Goal: Task Accomplishment & Management: Use online tool/utility

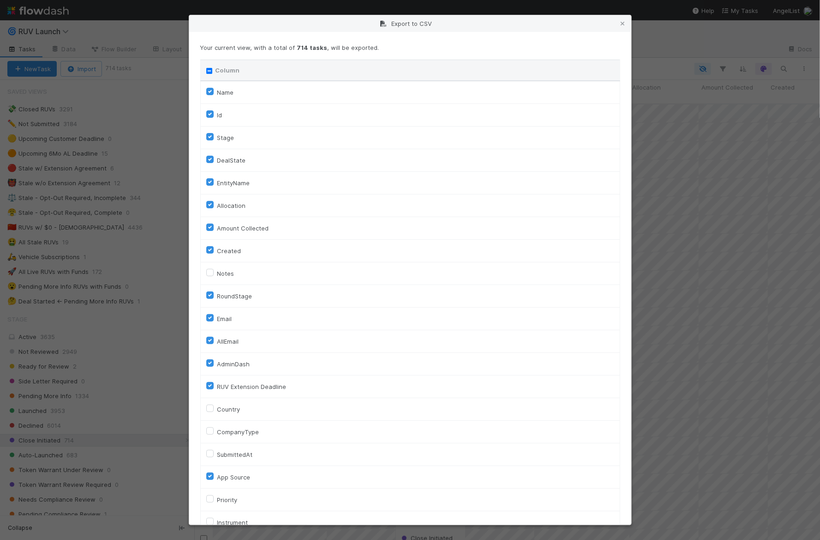
scroll to position [1438, 0]
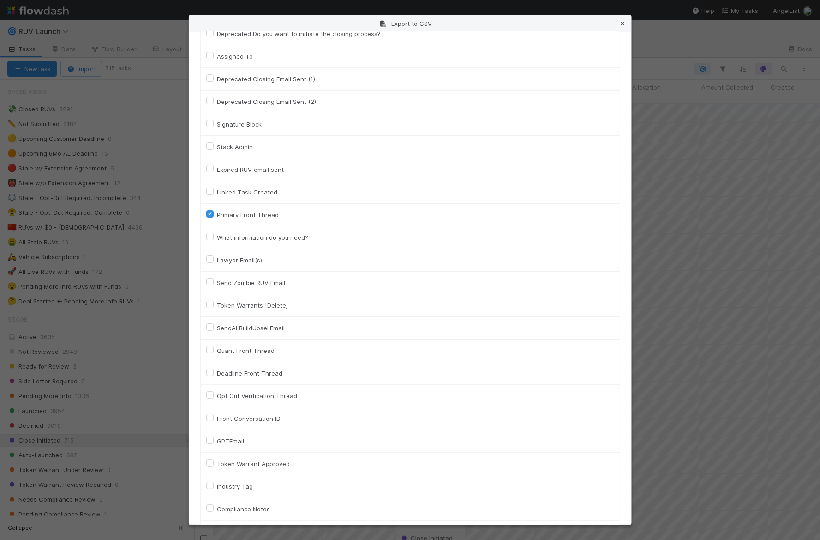
click at [627, 21] on icon at bounding box center [623, 24] width 9 height 6
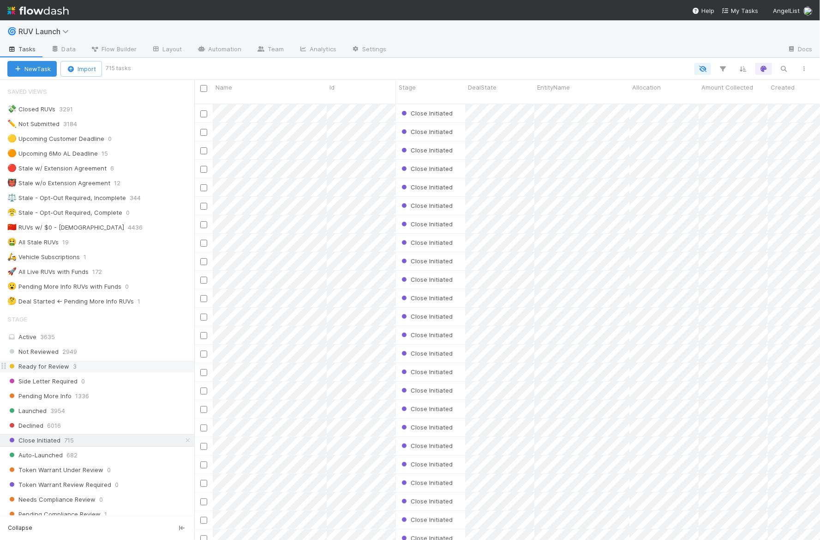
click at [88, 364] on div "Ready for Review 3" at bounding box center [100, 367] width 187 height 12
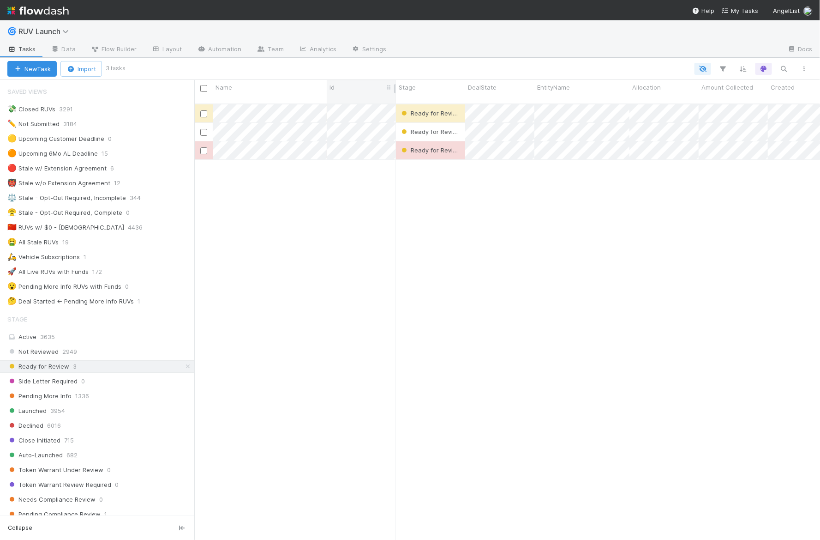
scroll to position [444, 626]
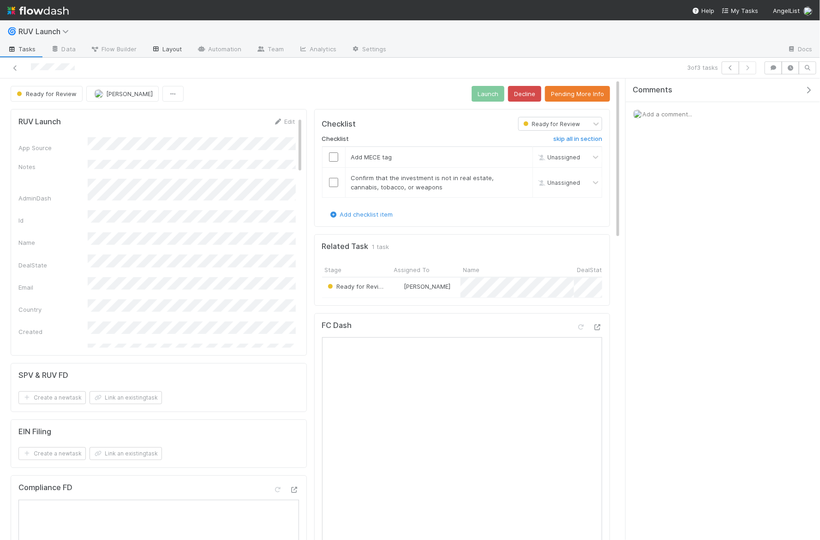
click at [170, 54] on link "Layout" at bounding box center [167, 49] width 46 height 15
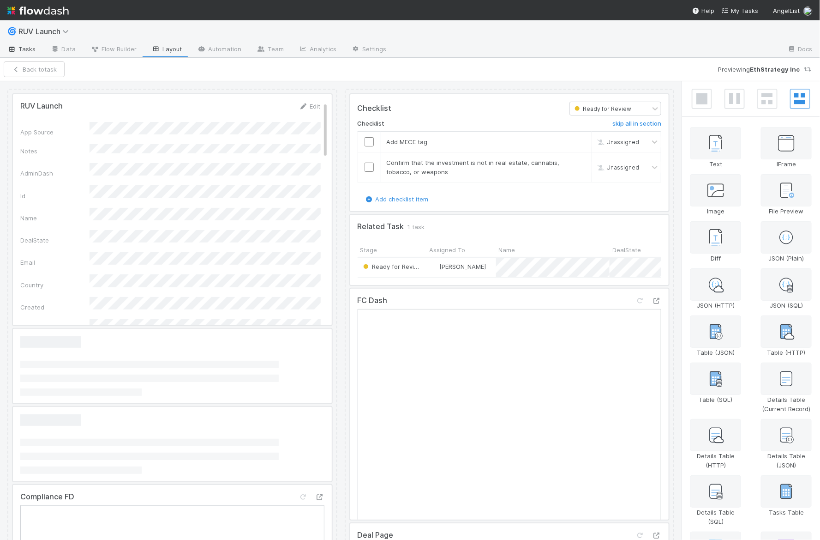
click at [35, 54] on link "Tasks" at bounding box center [21, 49] width 43 height 15
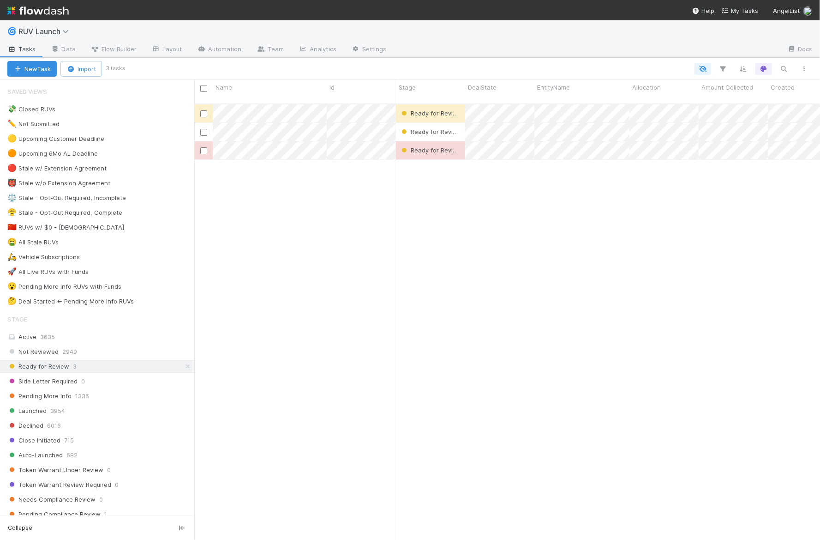
scroll to position [444, 626]
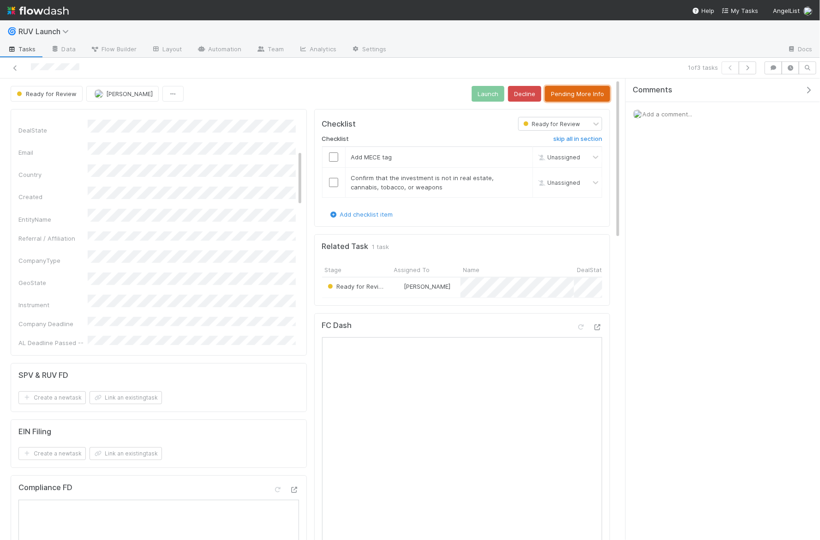
click at [560, 94] on button "Pending More Info" at bounding box center [577, 94] width 65 height 16
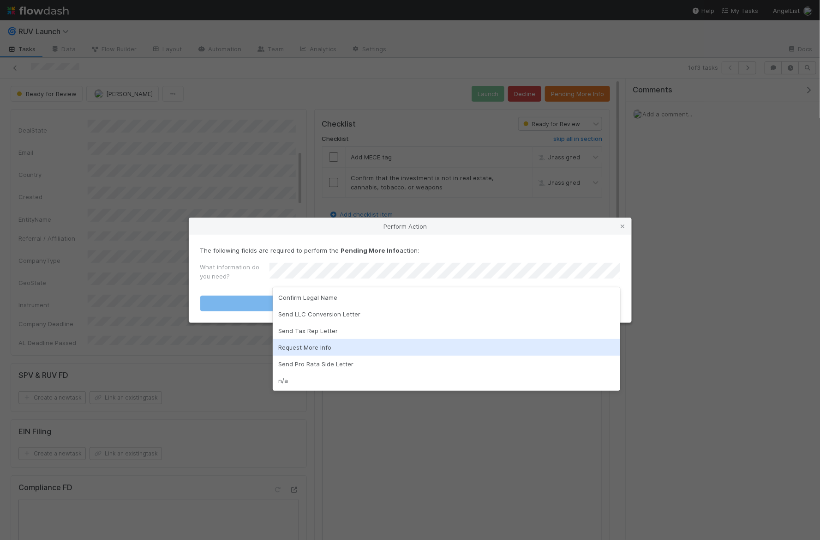
click at [316, 348] on div "Request More Info" at bounding box center [447, 347] width 348 height 17
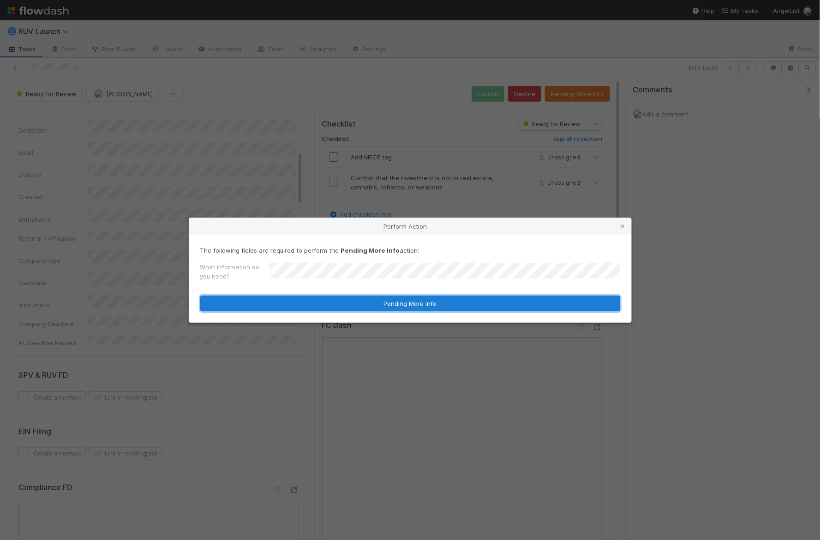
click at [327, 304] on button "Pending More Info" at bounding box center [410, 303] width 420 height 16
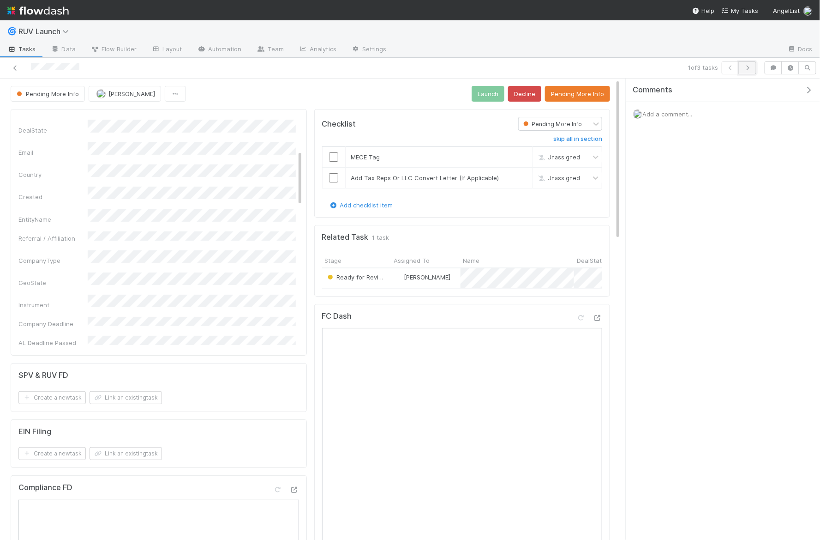
click at [752, 66] on icon "button" at bounding box center [747, 68] width 9 height 6
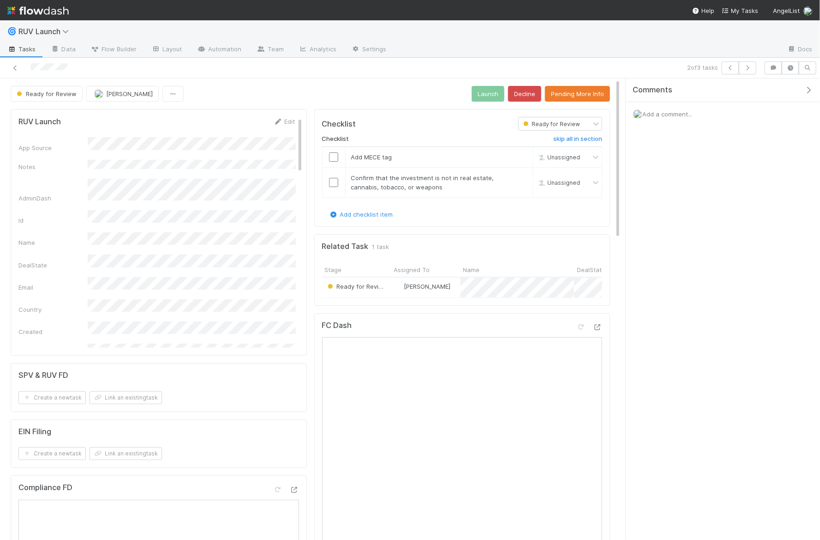
click at [530, 89] on button "Decline" at bounding box center [524, 94] width 33 height 16
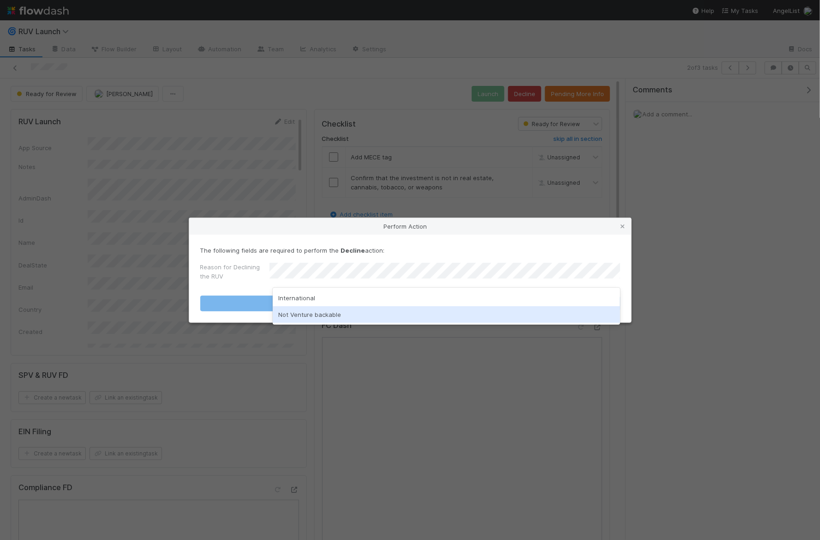
click at [320, 315] on div "Not Venture backable" at bounding box center [447, 314] width 348 height 17
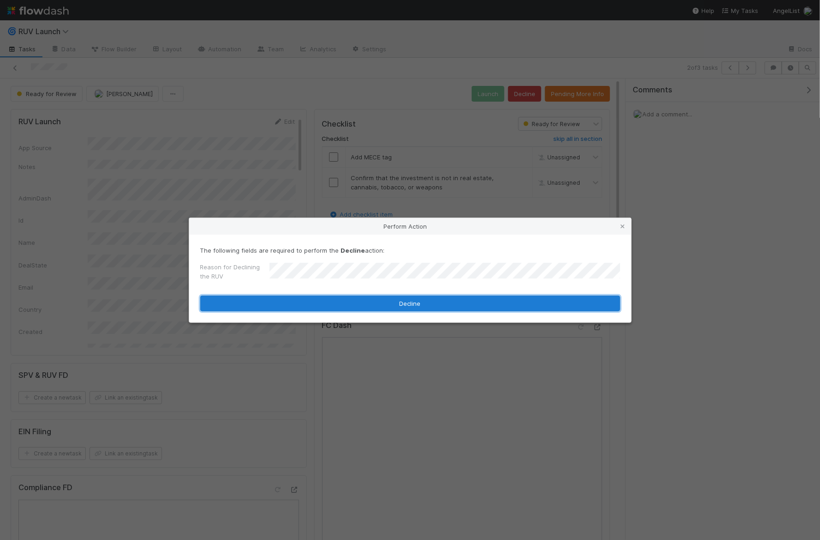
click at [320, 304] on button "Decline" at bounding box center [410, 303] width 420 height 16
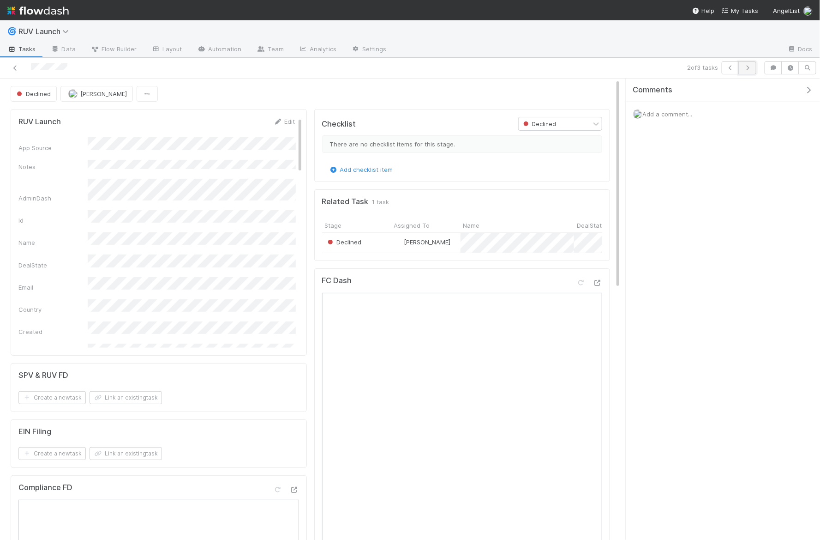
click at [744, 71] on button "button" at bounding box center [748, 67] width 18 height 13
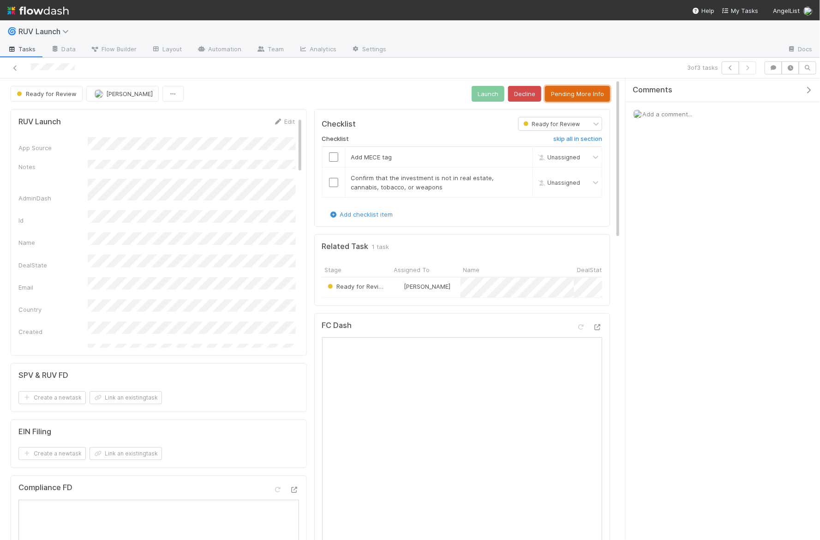
click at [566, 92] on button "Pending More Info" at bounding box center [577, 94] width 65 height 16
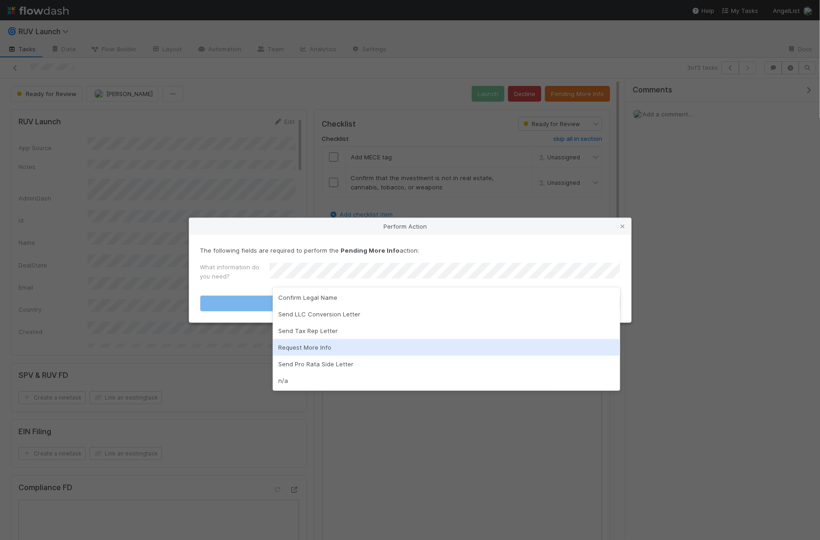
click at [327, 342] on div "Request More Info" at bounding box center [447, 347] width 348 height 17
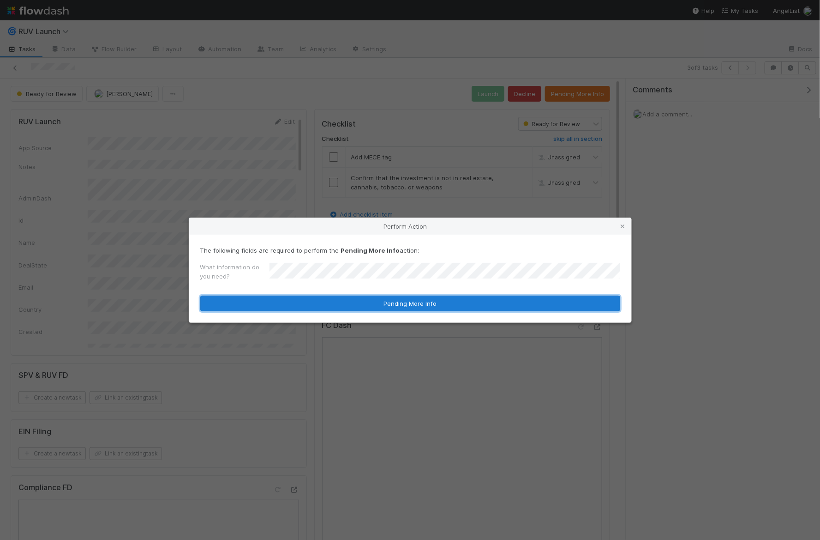
click at [375, 301] on button "Pending More Info" at bounding box center [410, 303] width 420 height 16
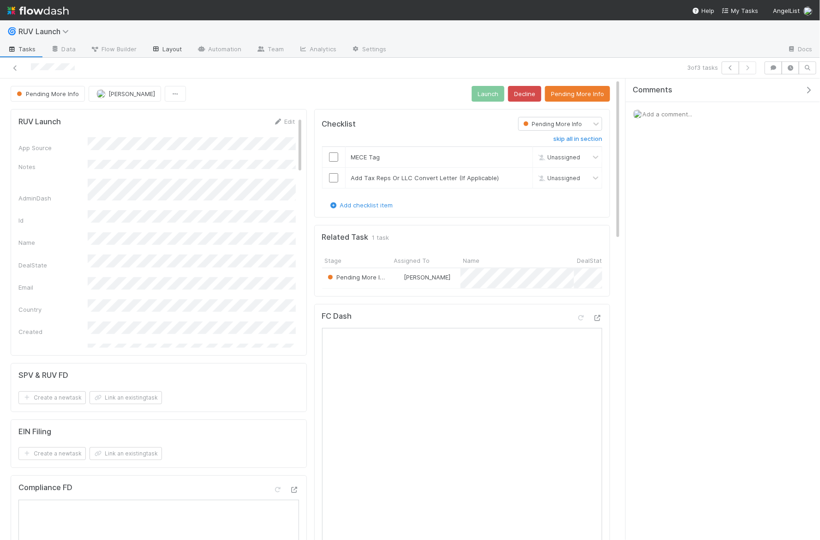
click at [158, 52] on link "Layout" at bounding box center [167, 49] width 46 height 15
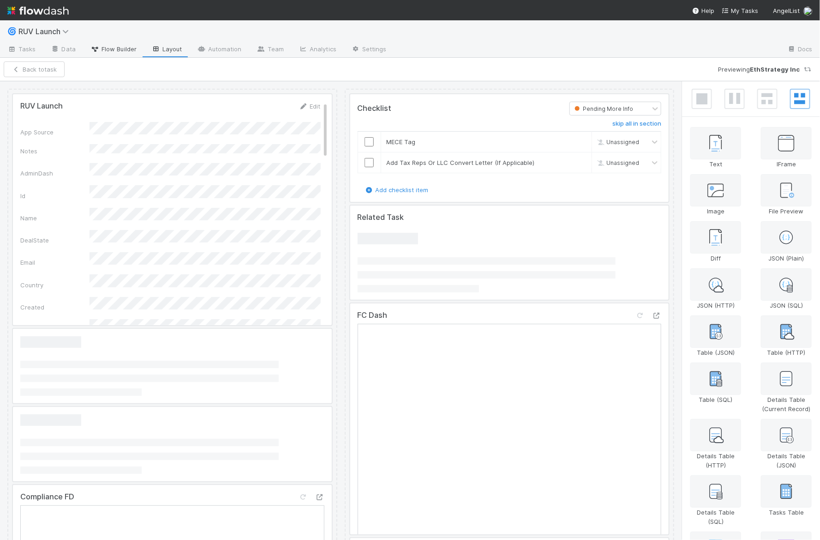
click at [131, 52] on span "Flow Builder" at bounding box center [113, 48] width 46 height 9
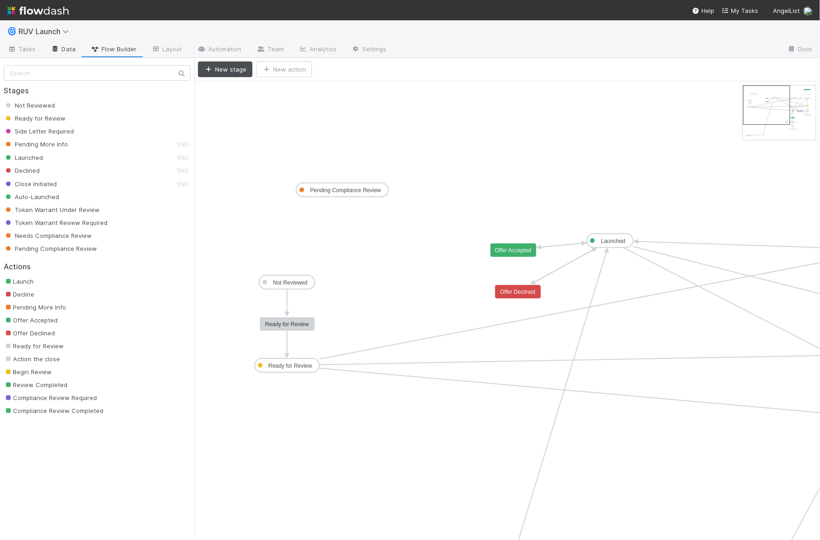
click at [43, 49] on link "Data" at bounding box center [63, 49] width 40 height 15
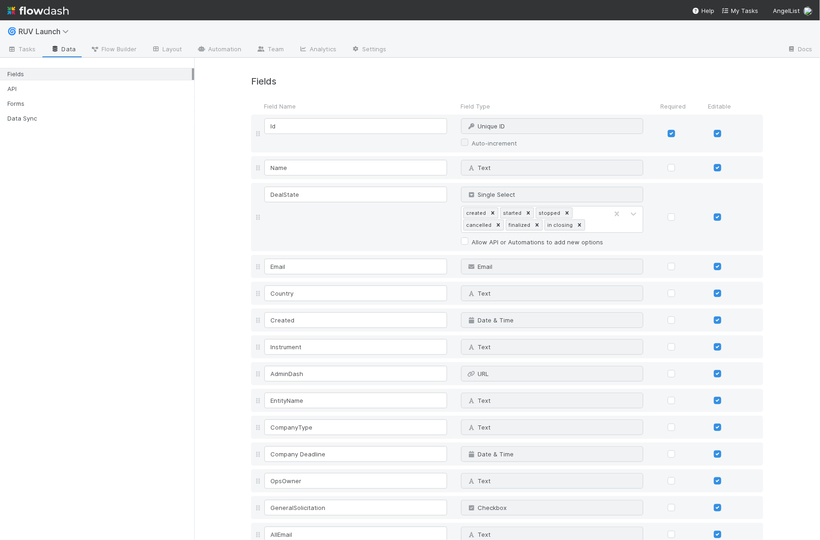
click at [62, 49] on link "Data" at bounding box center [63, 49] width 40 height 15
click at [55, 114] on div "Data Sync" at bounding box center [99, 119] width 185 height 12
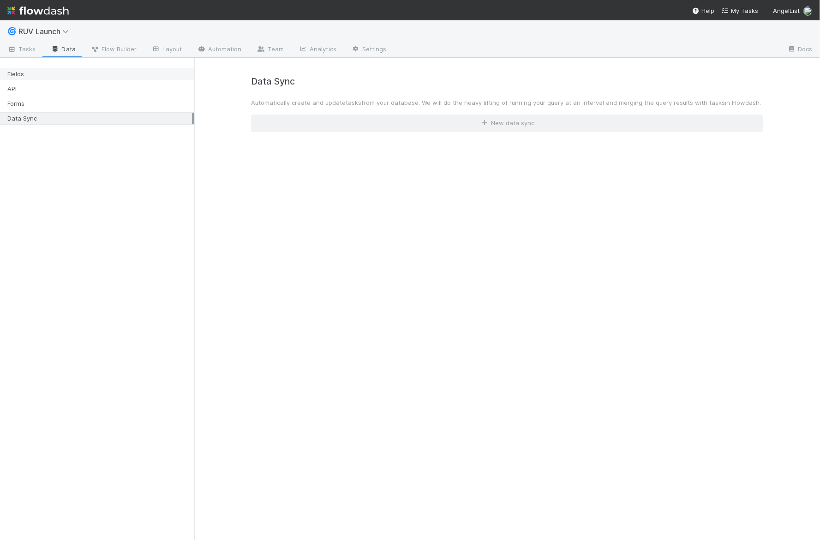
click at [76, 79] on div "Fields" at bounding box center [97, 74] width 194 height 12
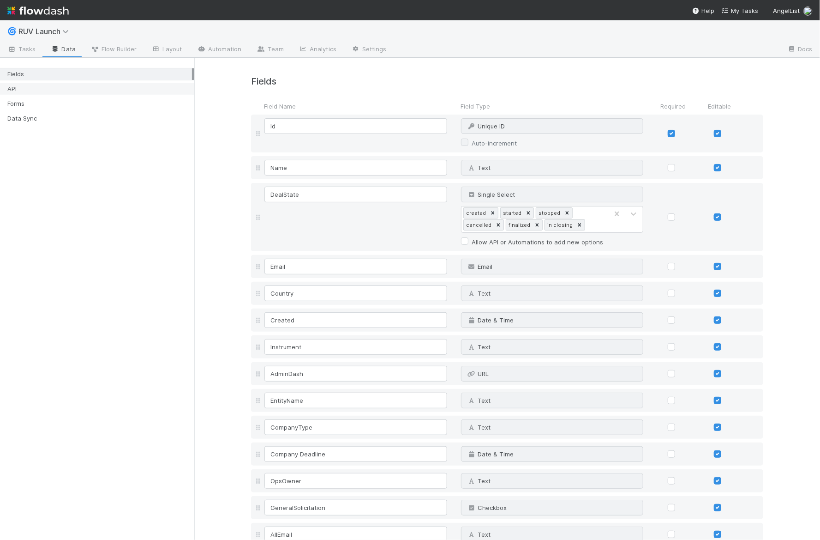
click at [72, 90] on div "API" at bounding box center [99, 89] width 185 height 12
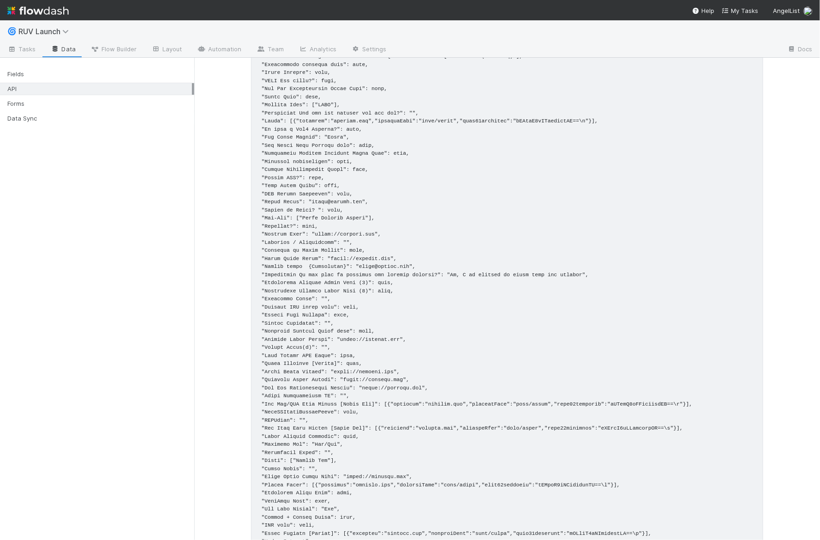
scroll to position [569, 0]
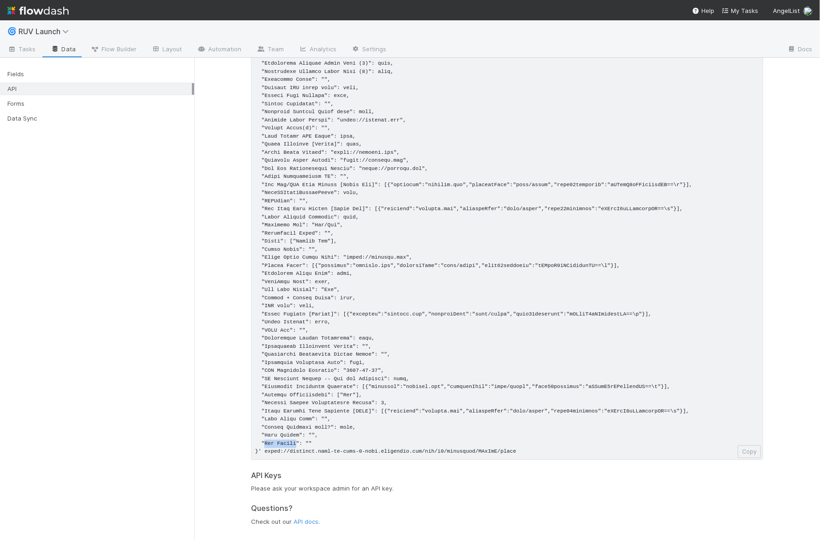
drag, startPoint x: 265, startPoint y: 444, endPoint x: 296, endPoint y: 442, distance: 31.9
click at [296, 442] on pre at bounding box center [507, 7] width 512 height 905
copy pre "App Source"
